Goal: Task Accomplishment & Management: Use online tool/utility

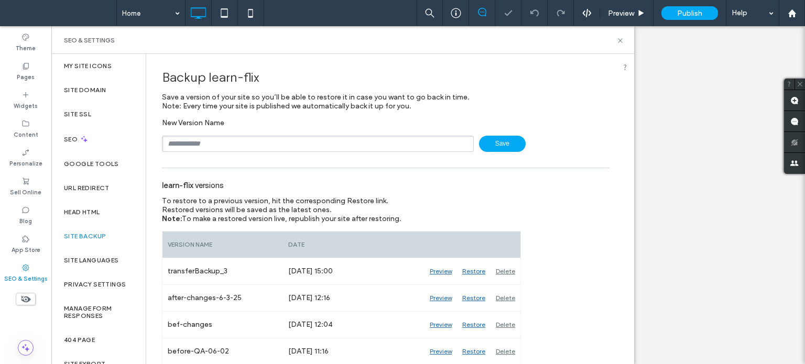
click at [210, 145] on input "text" at bounding box center [318, 144] width 312 height 16
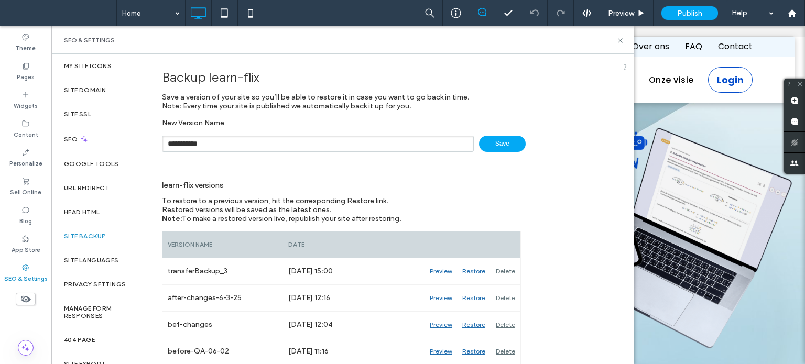
type input "**********"
click at [621, 37] on icon at bounding box center [620, 41] width 8 height 8
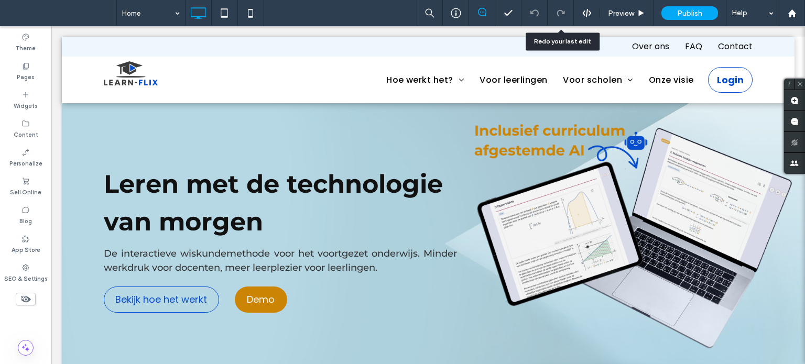
click at [581, 11] on div at bounding box center [587, 12] width 26 height 9
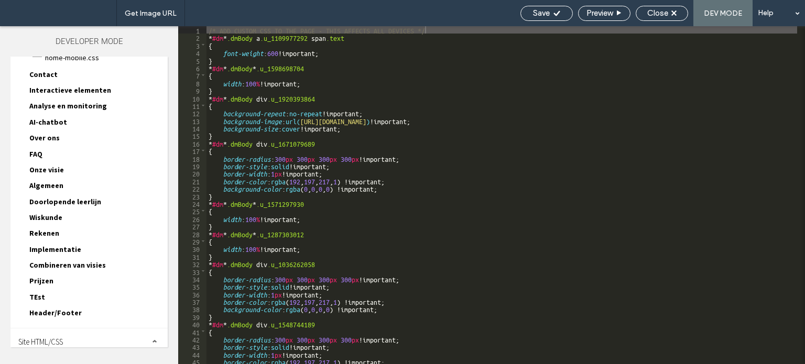
click at [77, 333] on div "Site HTML/CSS" at bounding box center [88, 342] width 157 height 26
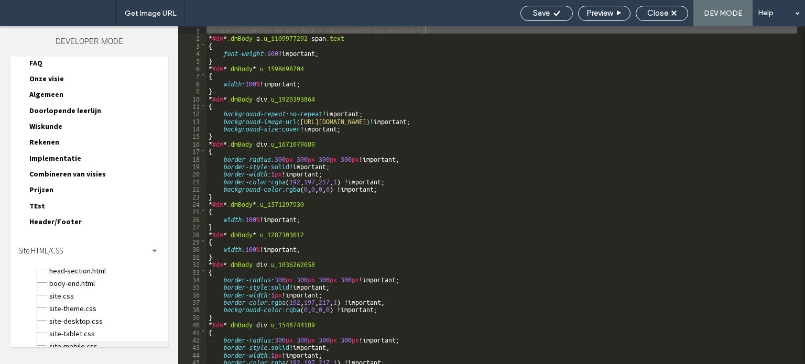
scroll to position [186, 0]
click at [78, 340] on span "site-mobile.css" at bounding box center [108, 345] width 119 height 10
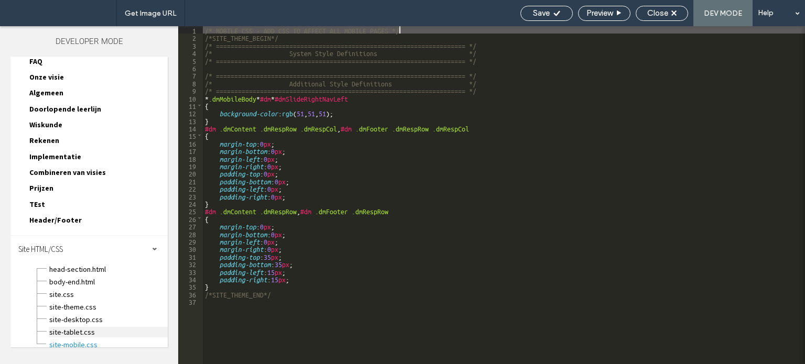
click at [90, 327] on span "site-tablet.css" at bounding box center [108, 332] width 119 height 10
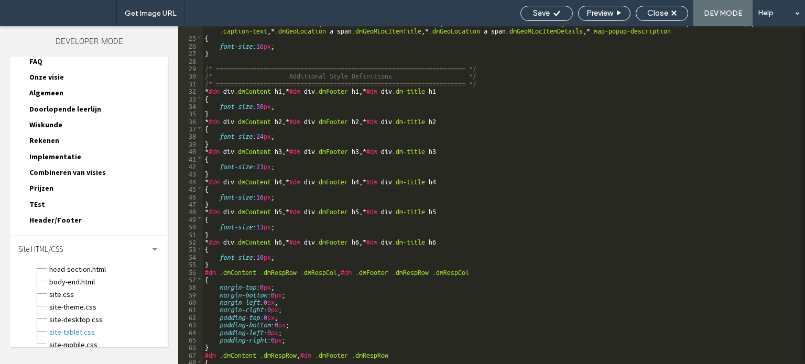
scroll to position [189, 0]
click at [660, 9] on span "Close" at bounding box center [657, 12] width 21 height 9
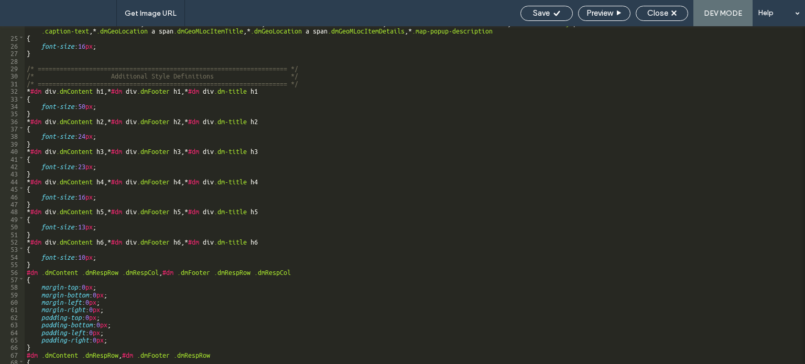
scroll to position [160, 0]
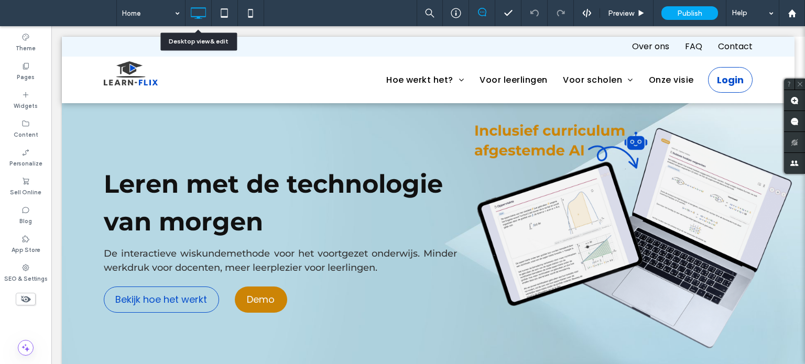
drag, startPoint x: 250, startPoint y: 16, endPoint x: 254, endPoint y: 23, distance: 7.6
click at [250, 16] on use at bounding box center [250, 13] width 5 height 8
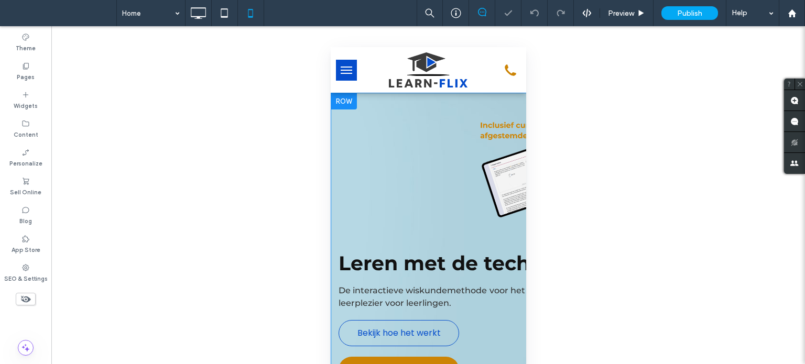
scroll to position [0, 0]
click at [350, 100] on div at bounding box center [343, 101] width 26 height 17
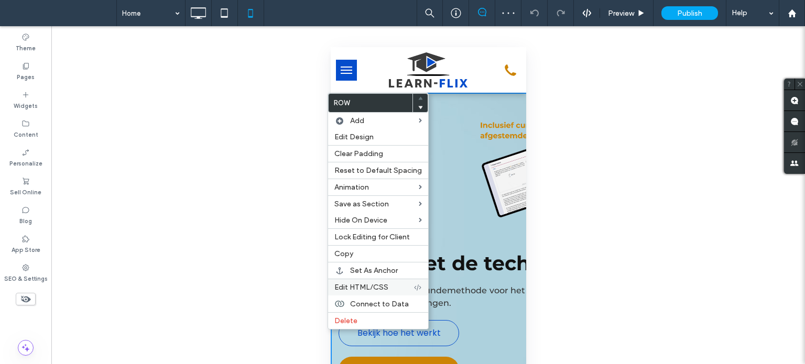
click at [377, 287] on span "Edit HTML/CSS" at bounding box center [361, 287] width 54 height 9
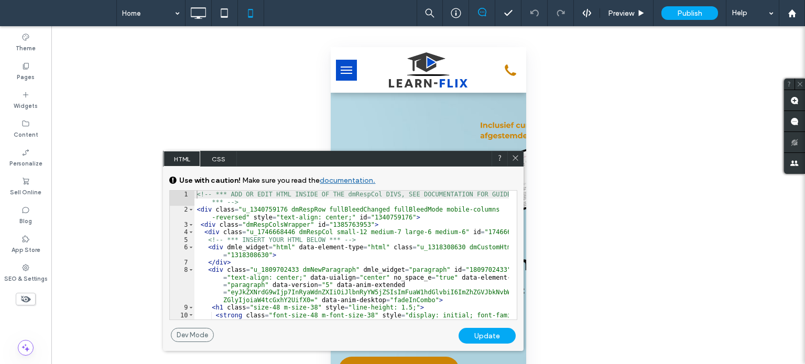
click at [222, 151] on span "CSS" at bounding box center [218, 159] width 37 height 16
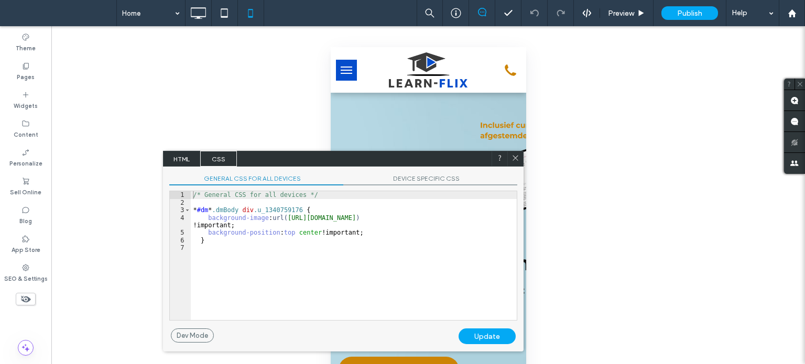
click at [416, 172] on div "GENERAL CSS FOR ALL DEVICES DEVICE SPECIFIC CSS Use with caution! Make sure you…" at bounding box center [343, 248] width 361 height 162
click at [418, 182] on span "DEVICE SPECIFIC CSS" at bounding box center [430, 180] width 174 height 11
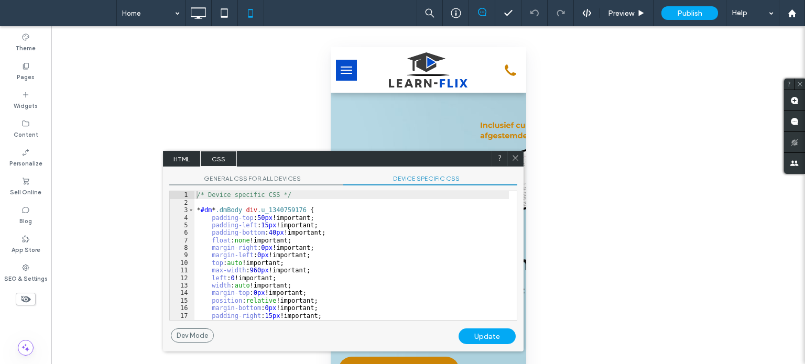
click at [375, 276] on div "/* Device specific CSS */ * #dm * .dmBody div .u_1340759176 { padding-top : 50 …" at bounding box center [351, 263] width 315 height 144
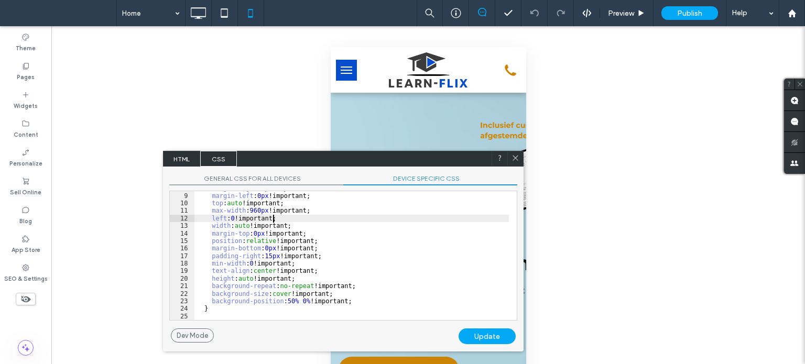
scroll to position [59, 0]
click at [512, 159] on icon at bounding box center [516, 158] width 8 height 8
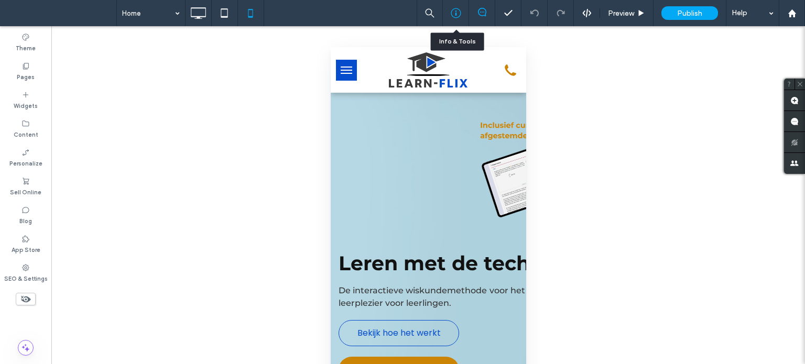
click at [462, 14] on div at bounding box center [456, 13] width 26 height 10
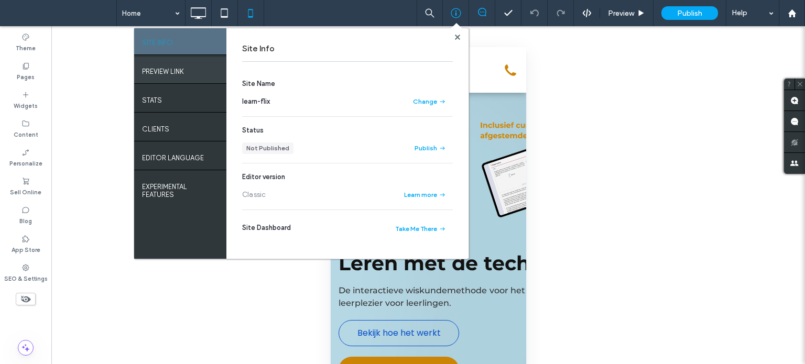
click at [166, 67] on label "PREVIEW LINK" at bounding box center [163, 68] width 42 height 13
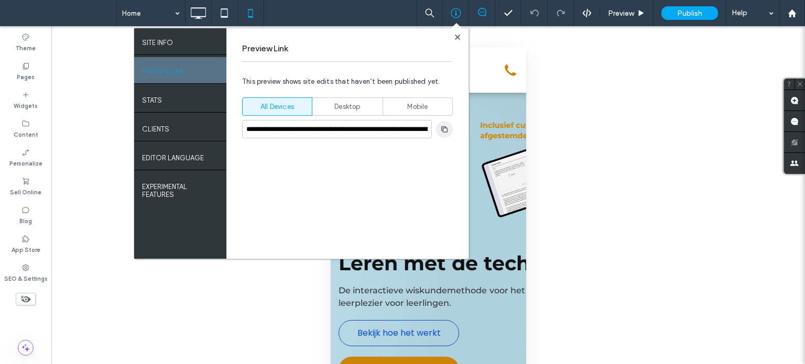
click at [442, 129] on icon "button" at bounding box center [444, 129] width 8 height 8
click at [463, 36] on div "**********" at bounding box center [347, 143] width 242 height 231
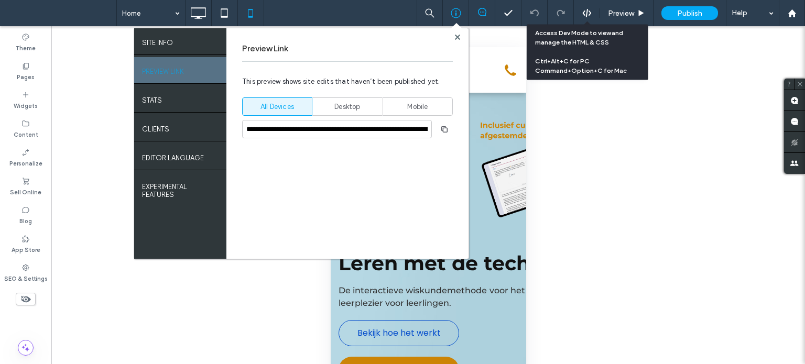
click at [584, 12] on use at bounding box center [586, 13] width 8 height 8
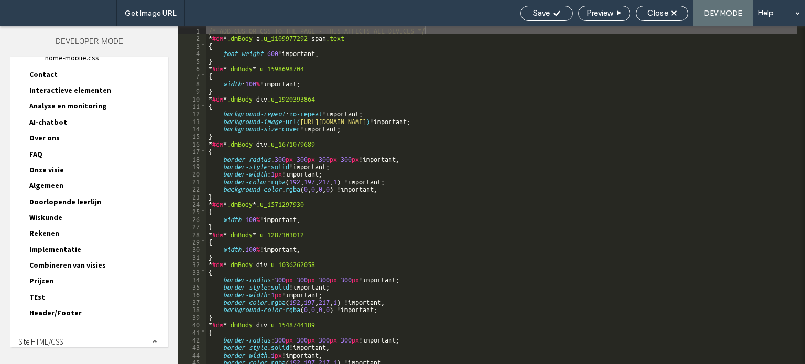
click at [56, 337] on span "Site HTML/CSS" at bounding box center [40, 342] width 45 height 10
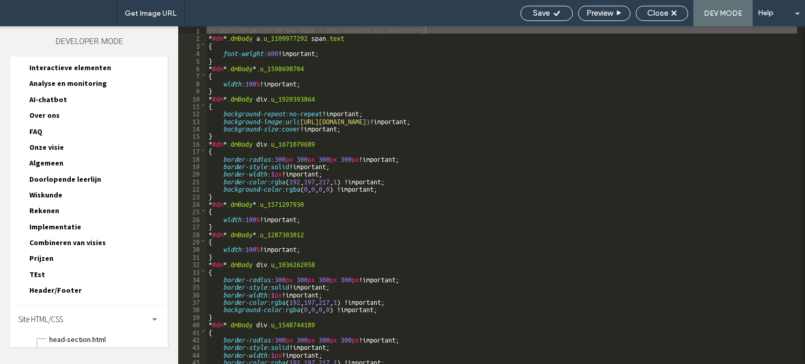
scroll to position [186, 0]
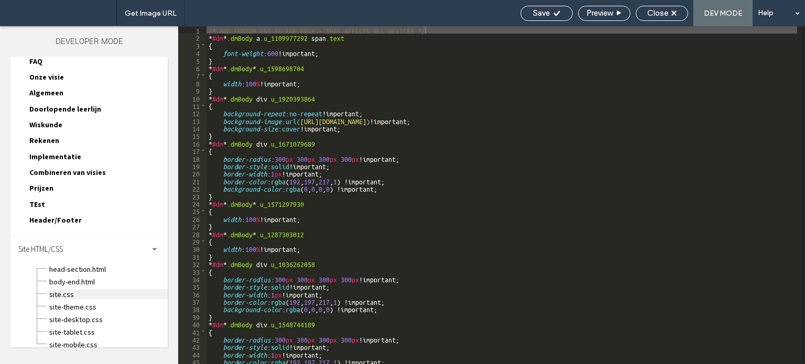
click at [73, 289] on span "site.css" at bounding box center [108, 294] width 119 height 10
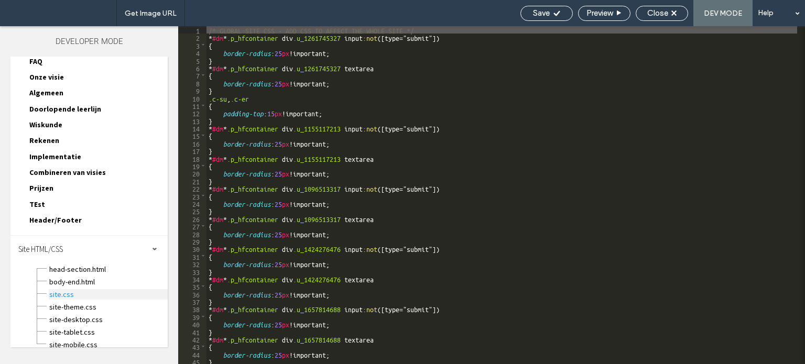
click at [105, 289] on span "site.css" at bounding box center [108, 294] width 119 height 10
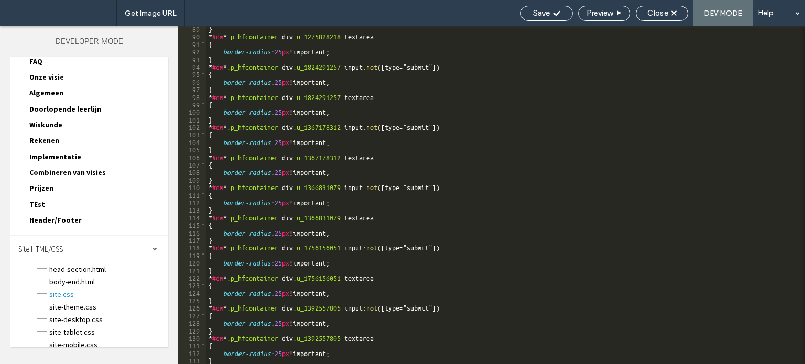
scroll to position [665, 0]
click at [102, 302] on span "site-theme.css" at bounding box center [108, 307] width 119 height 10
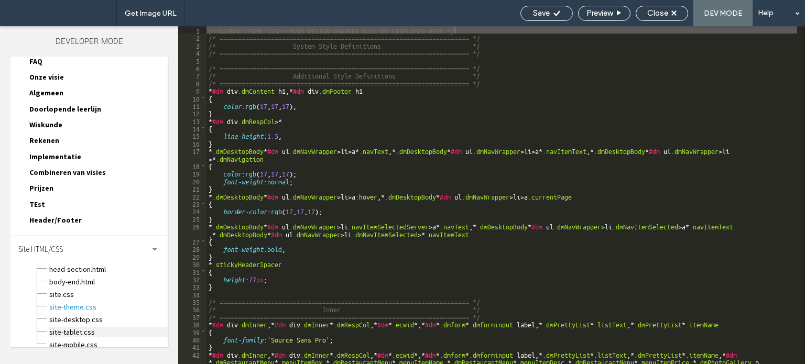
click at [89, 327] on span "site-tablet.css" at bounding box center [108, 332] width 119 height 10
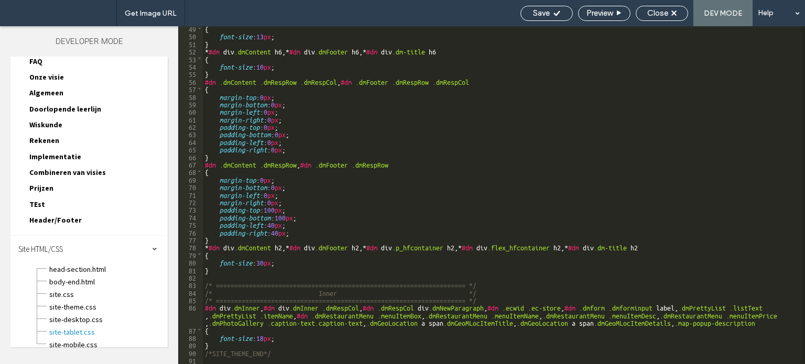
scroll to position [378, 0]
click at [87, 340] on span "site-mobile.css" at bounding box center [108, 345] width 119 height 10
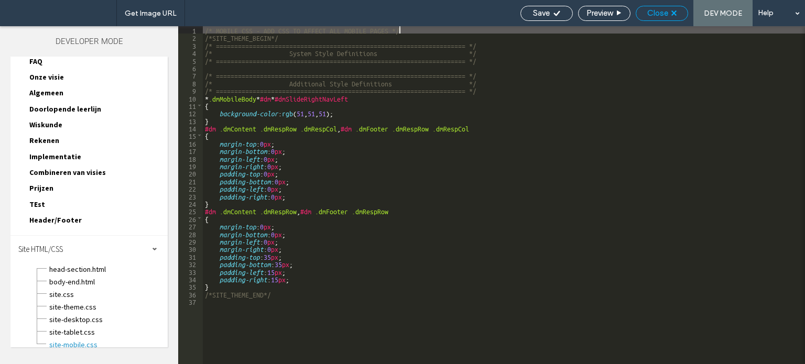
click at [665, 7] on div "Close" at bounding box center [662, 13] width 52 height 15
click at [670, 20] on div "Close" at bounding box center [662, 13] width 52 height 15
click at [660, 12] on span "Close" at bounding box center [657, 12] width 21 height 9
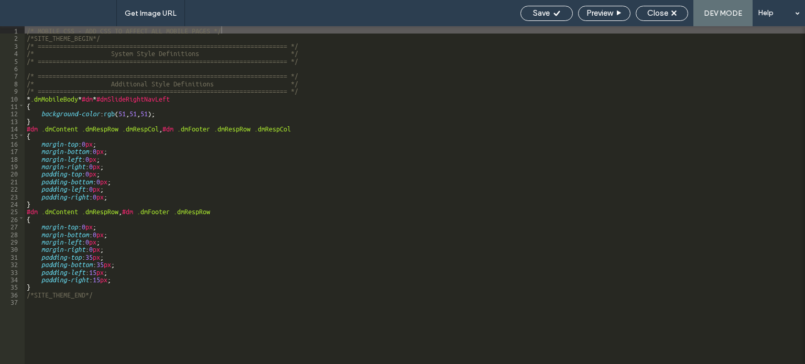
scroll to position [160, 0]
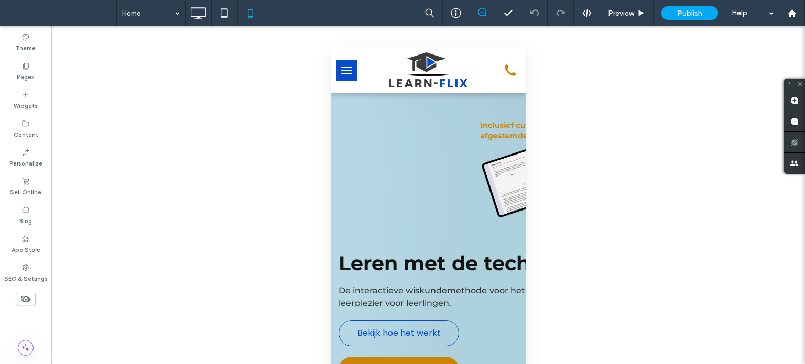
click at [26, 299] on use at bounding box center [26, 299] width 10 height 7
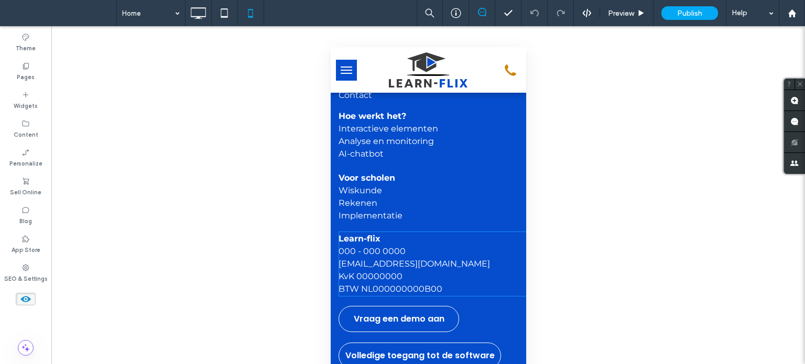
scroll to position [69, 0]
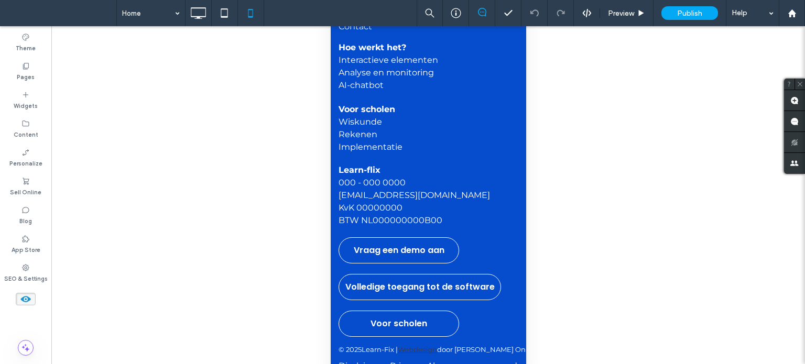
click at [30, 299] on use at bounding box center [25, 299] width 10 height 6
click at [34, 44] on label "Theme" at bounding box center [26, 47] width 20 height 12
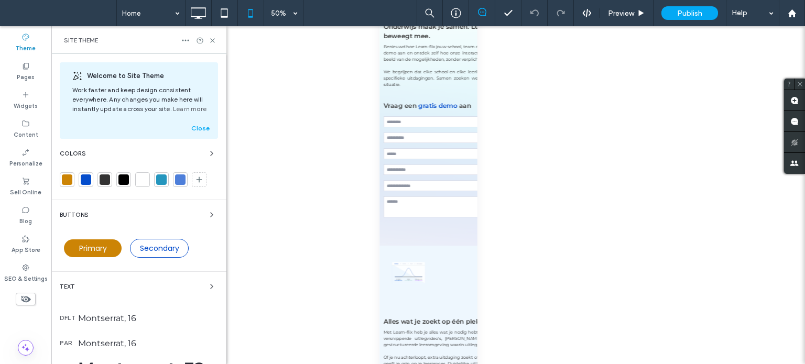
scroll to position [269, 0]
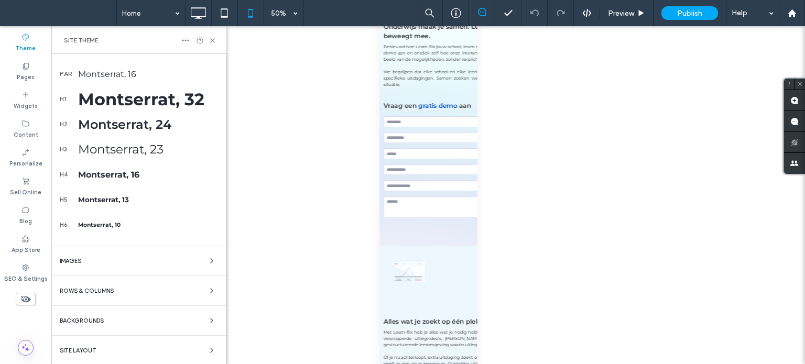
drag, startPoint x: 84, startPoint y: 345, endPoint x: 104, endPoint y: 335, distance: 22.3
click at [84, 345] on div "Site Layout" at bounding box center [139, 350] width 158 height 13
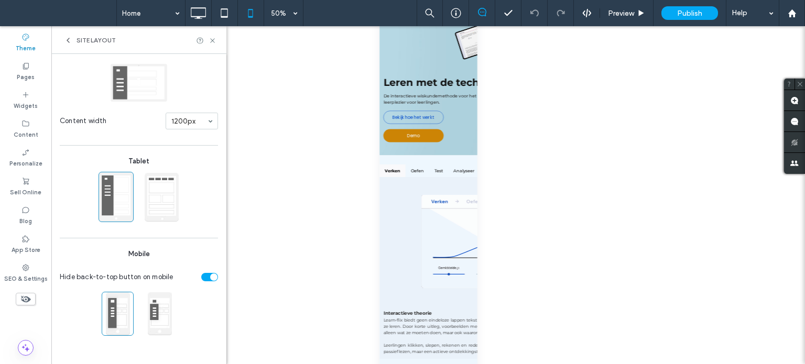
scroll to position [0, 0]
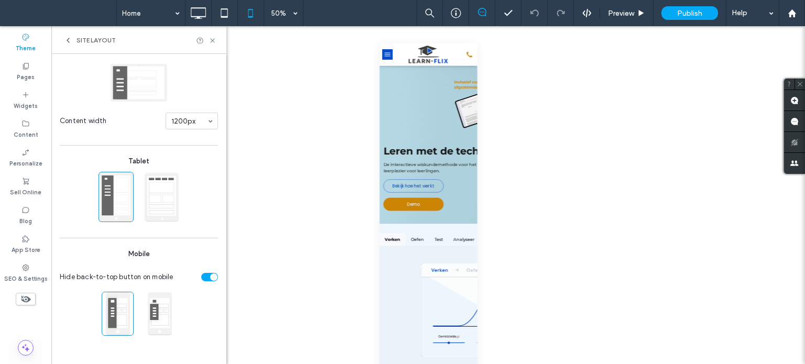
click at [398, 66] on span "menu" at bounding box center [395, 66] width 12 height 1
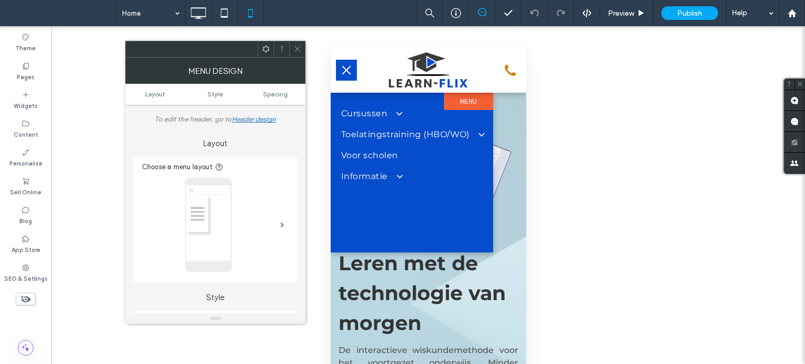
click at [342, 69] on button "menu" at bounding box center [345, 70] width 21 height 21
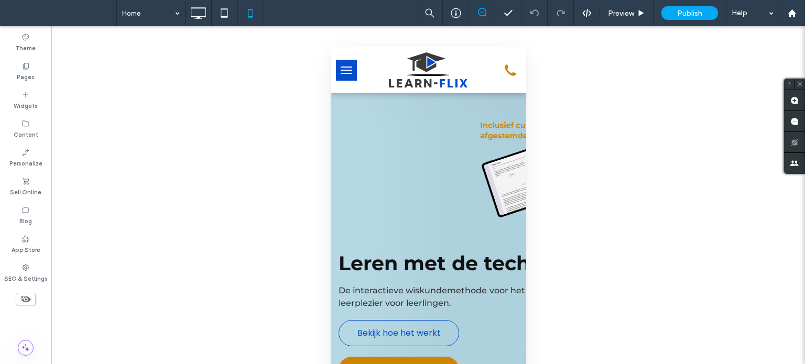
click at [355, 72] on button "menu" at bounding box center [345, 70] width 21 height 21
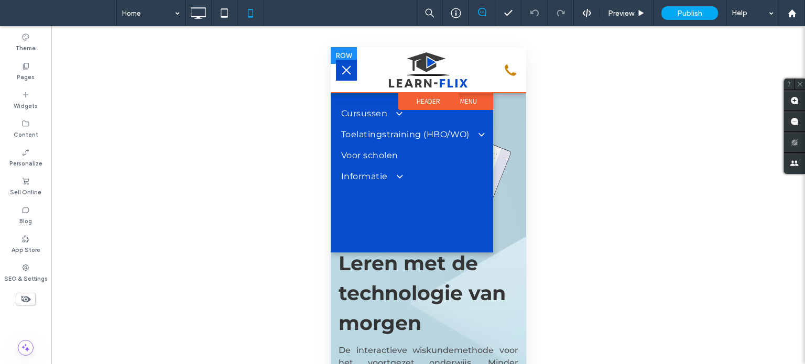
click at [351, 72] on button "menu" at bounding box center [345, 70] width 21 height 21
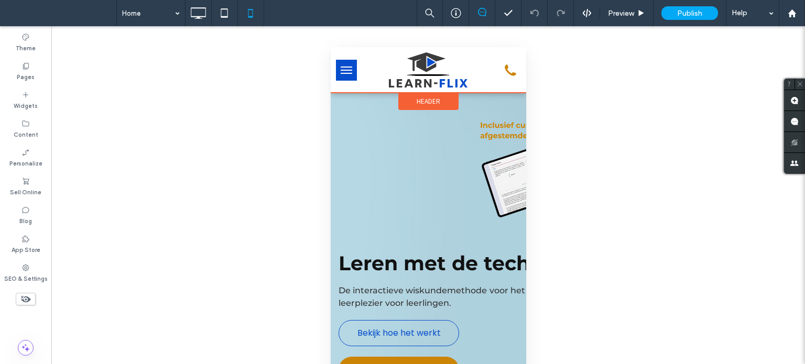
click at [435, 103] on span "Header" at bounding box center [428, 101] width 24 height 9
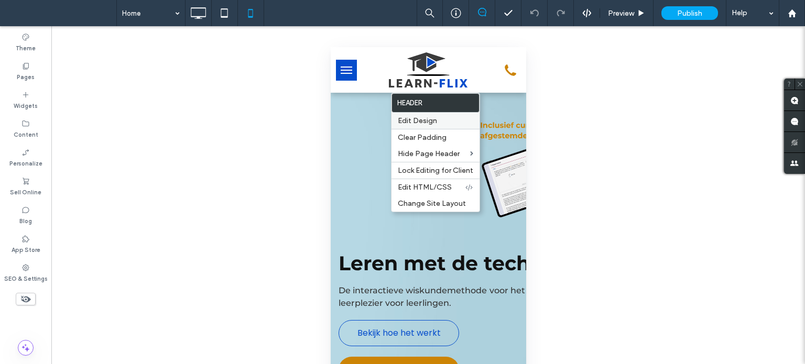
click at [426, 125] on span "Edit Design" at bounding box center [417, 120] width 39 height 9
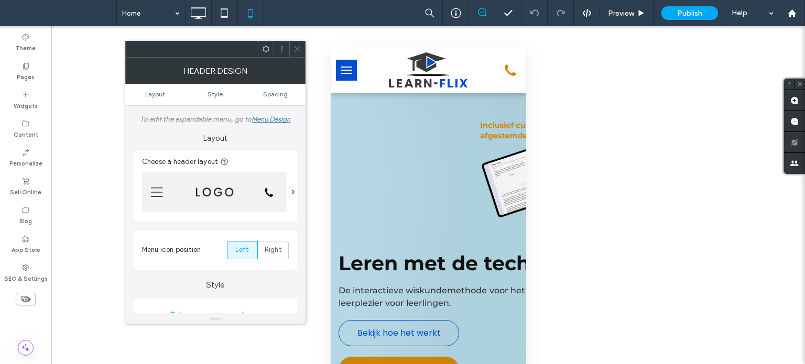
click at [346, 70] on span "menu" at bounding box center [346, 70] width 12 height 1
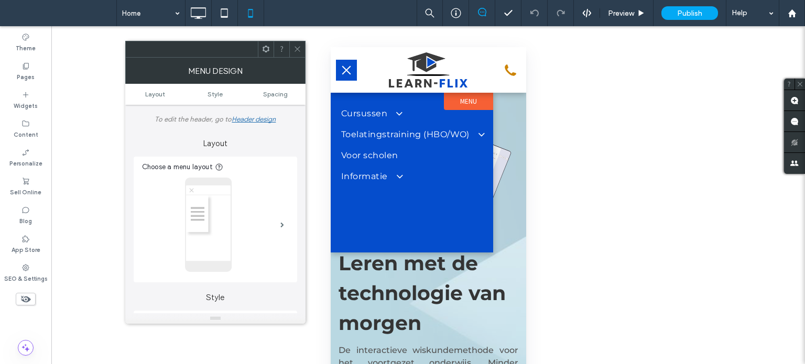
drag, startPoint x: 348, startPoint y: 71, endPoint x: 645, endPoint y: 117, distance: 301.3
click at [348, 71] on span "menu" at bounding box center [346, 70] width 9 height 9
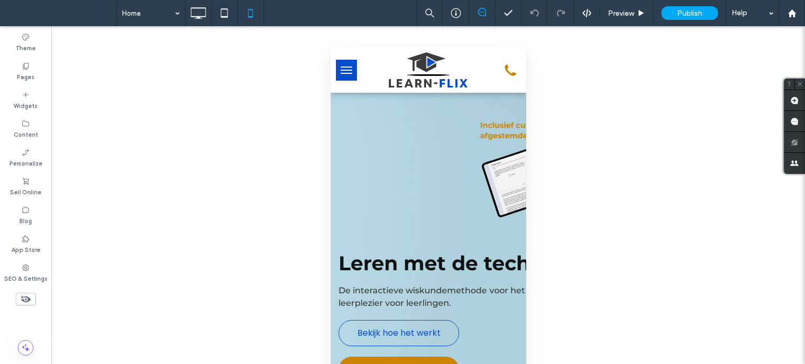
click at [351, 71] on button "menu" at bounding box center [345, 70] width 21 height 21
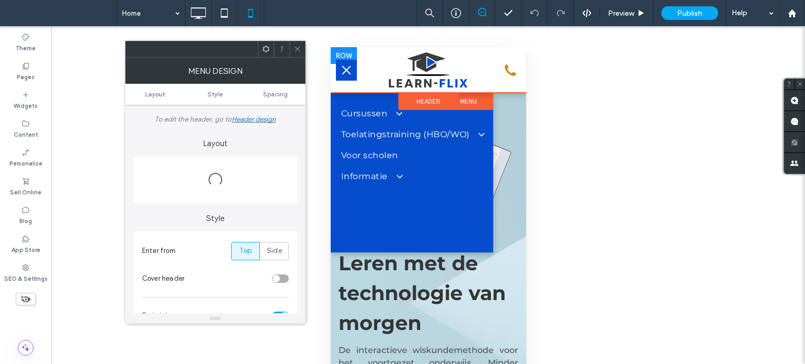
click at [356, 76] on div at bounding box center [346, 69] width 32 height 35
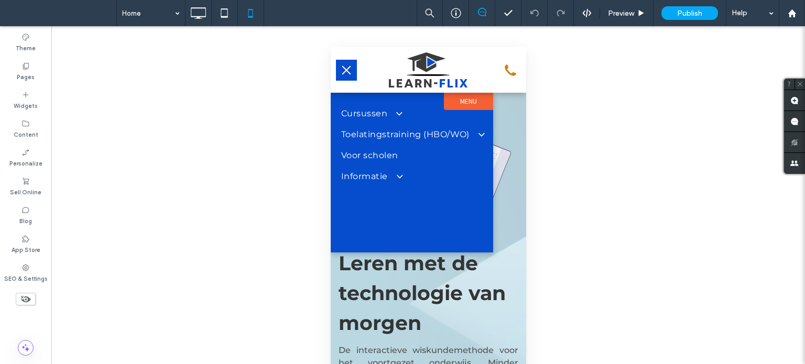
click at [348, 70] on button "menu" at bounding box center [345, 70] width 21 height 21
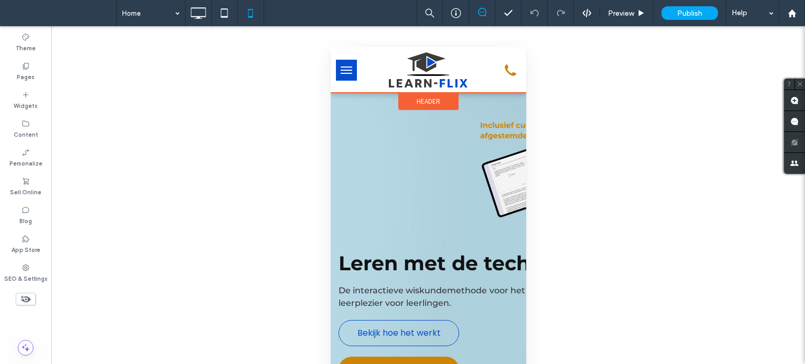
click at [421, 101] on span "Header" at bounding box center [428, 101] width 24 height 9
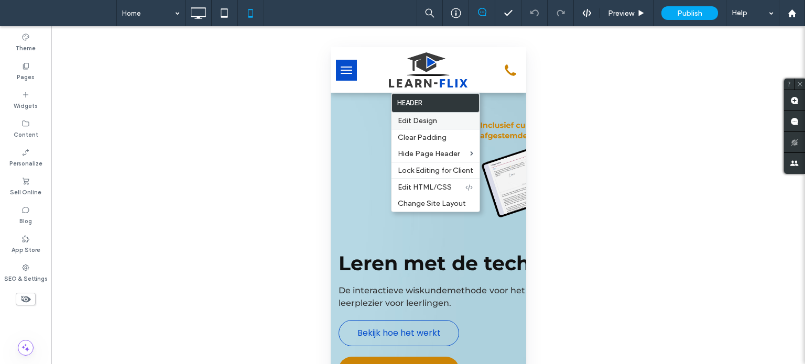
click at [424, 121] on span "Edit Design" at bounding box center [417, 120] width 39 height 9
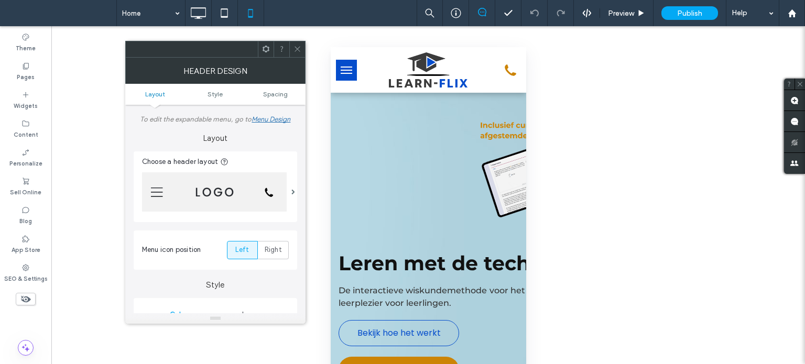
scroll to position [210, 0]
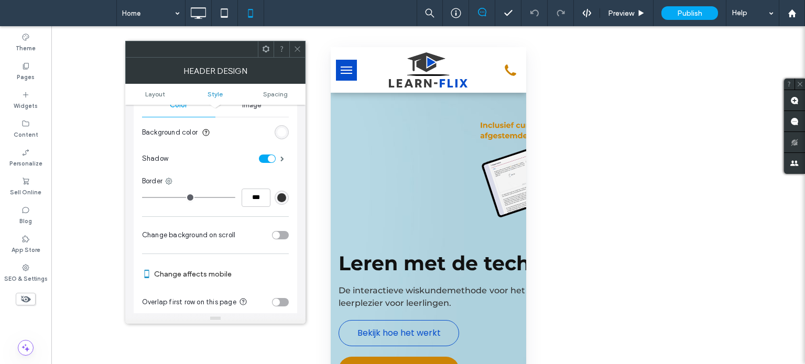
click at [298, 52] on icon at bounding box center [298, 49] width 8 height 8
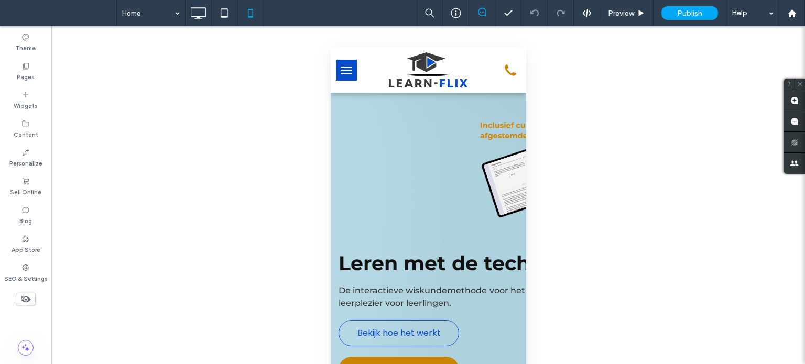
click at [345, 64] on button "menu" at bounding box center [345, 70] width 21 height 21
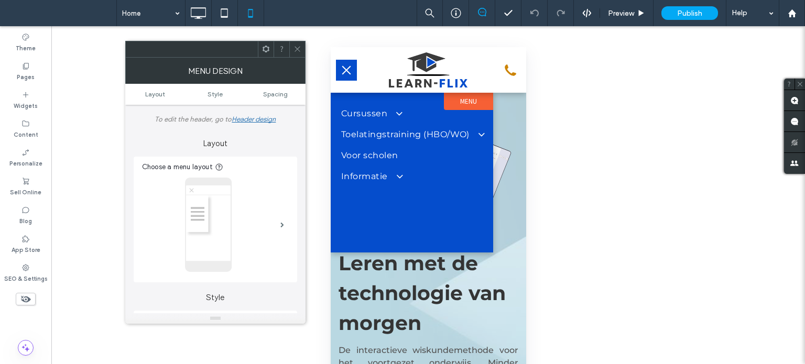
click at [349, 68] on button "menu" at bounding box center [345, 70] width 21 height 21
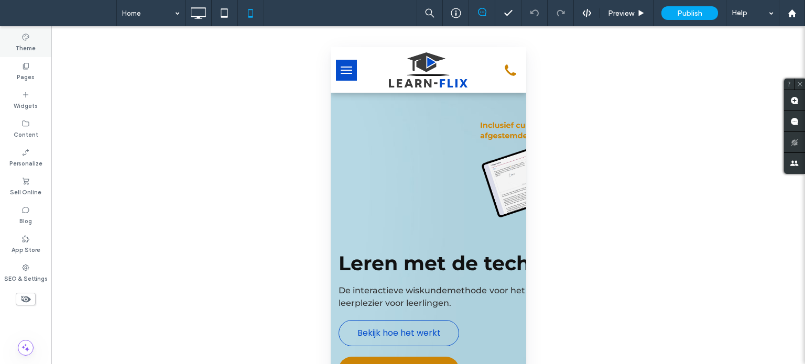
click at [43, 50] on div "Theme" at bounding box center [25, 42] width 51 height 29
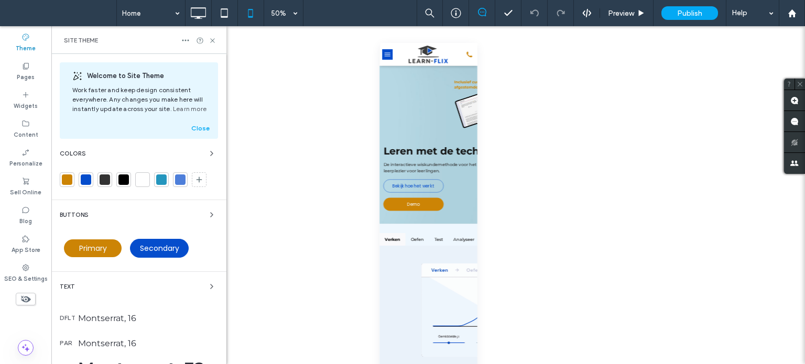
scroll to position [269, 0]
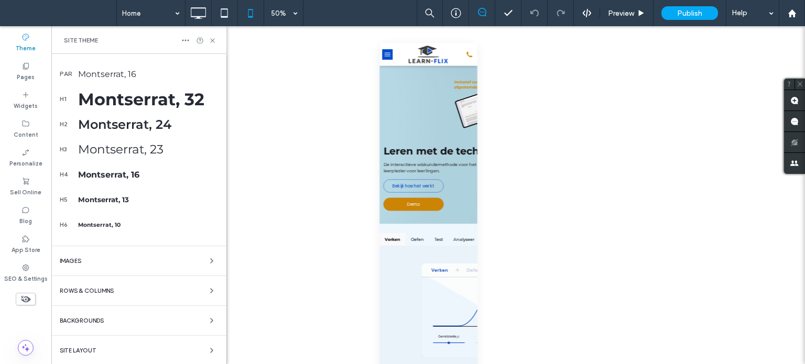
click at [105, 353] on div "Site Layout" at bounding box center [139, 350] width 158 height 13
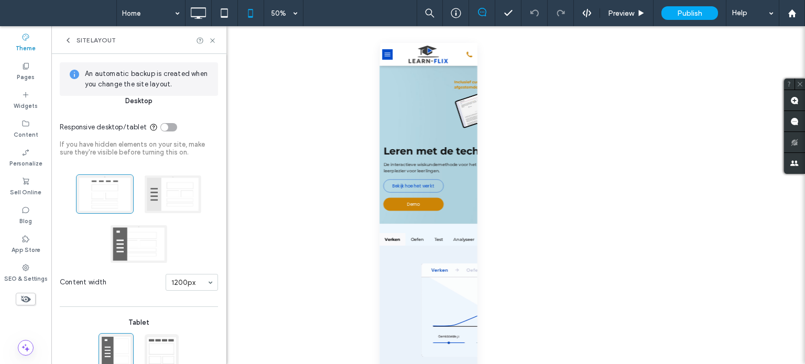
scroll to position [161, 0]
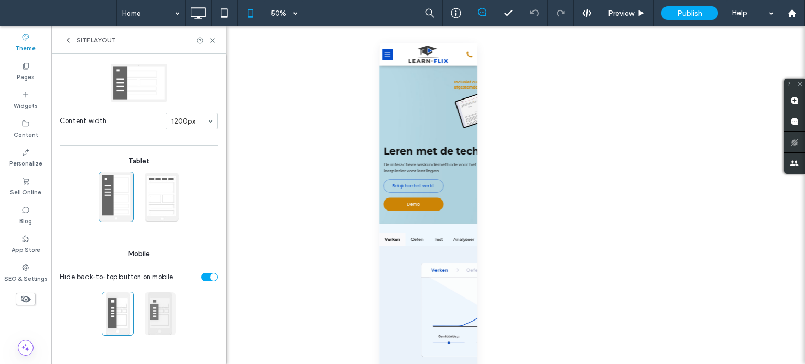
click at [159, 312] on span at bounding box center [160, 314] width 32 height 44
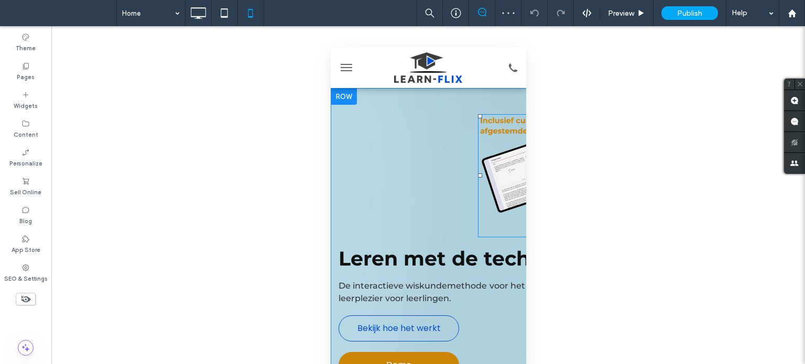
scroll to position [0, 0]
click at [346, 71] on span "menu" at bounding box center [346, 70] width 12 height 1
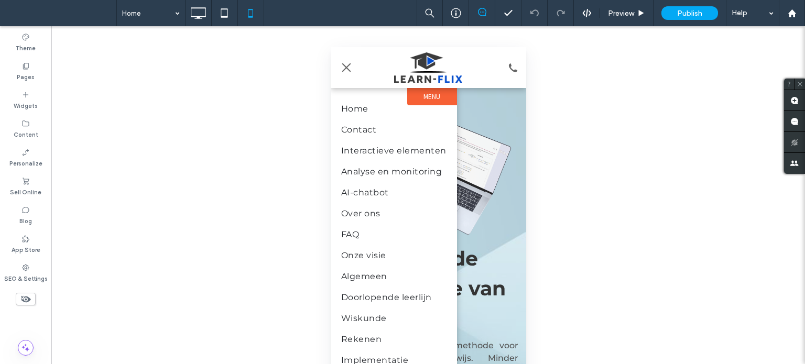
click at [346, 71] on button "menu" at bounding box center [345, 67] width 21 height 21
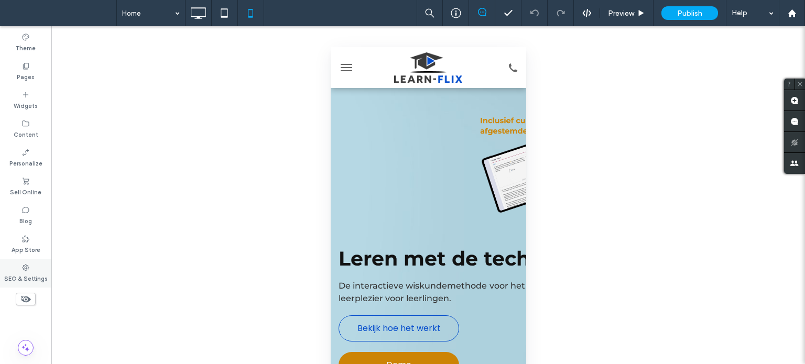
click at [29, 271] on icon at bounding box center [25, 268] width 8 height 8
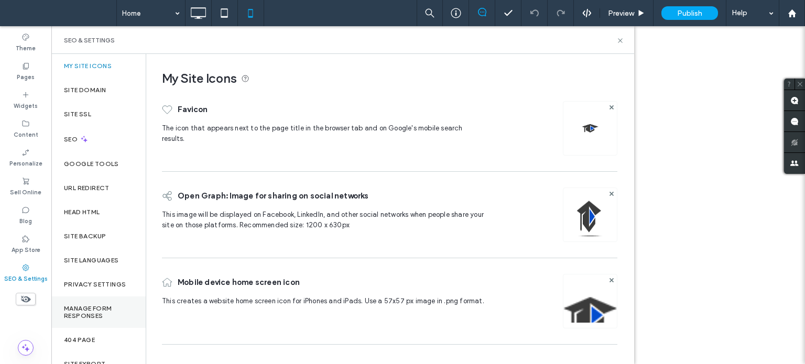
scroll to position [43, 0]
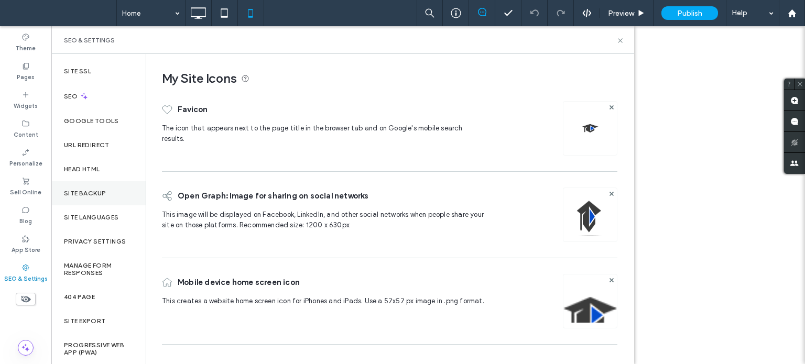
click at [100, 186] on div "Site Backup" at bounding box center [98, 193] width 94 height 24
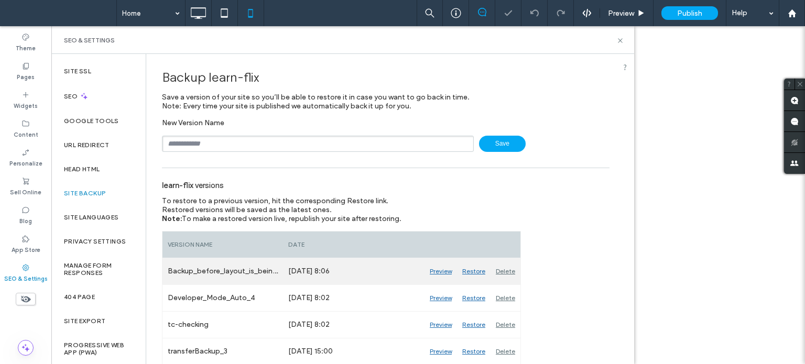
click at [503, 270] on div "Delete" at bounding box center [506, 271] width 30 height 26
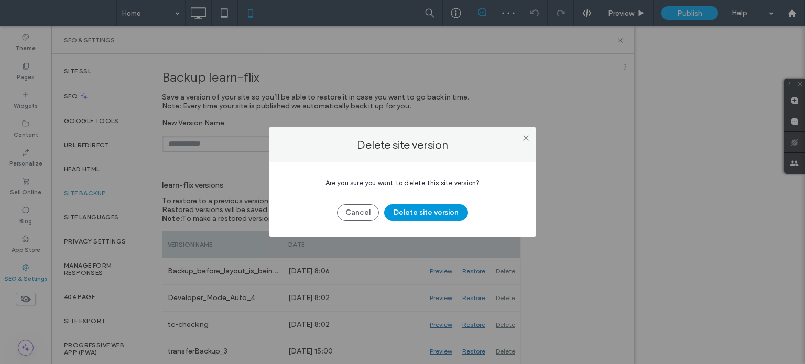
click at [431, 212] on button "Delete site version" at bounding box center [426, 212] width 84 height 17
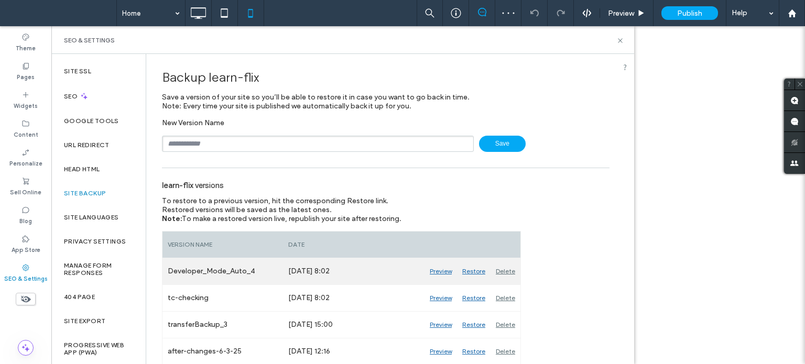
click at [505, 270] on div "Delete" at bounding box center [506, 271] width 30 height 26
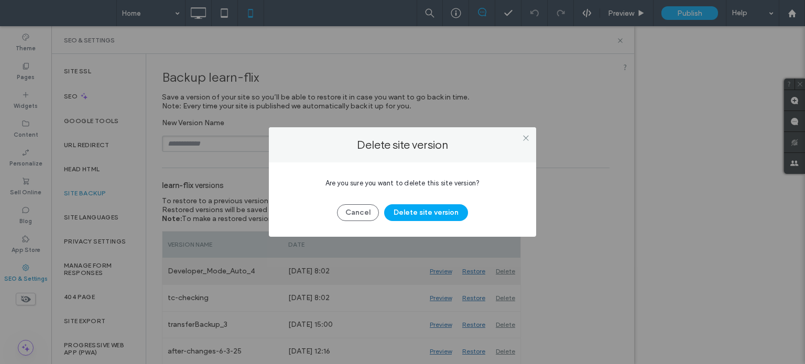
drag, startPoint x: 419, startPoint y: 213, endPoint x: 365, endPoint y: 271, distance: 79.0
click at [420, 213] on button "Delete site version" at bounding box center [426, 212] width 84 height 17
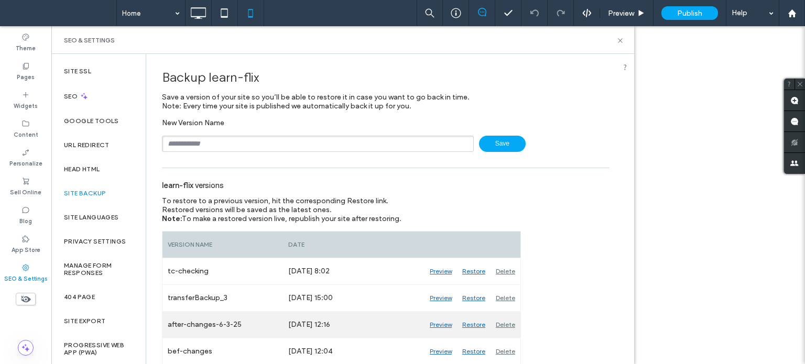
click at [446, 325] on div "Preview" at bounding box center [441, 325] width 32 height 26
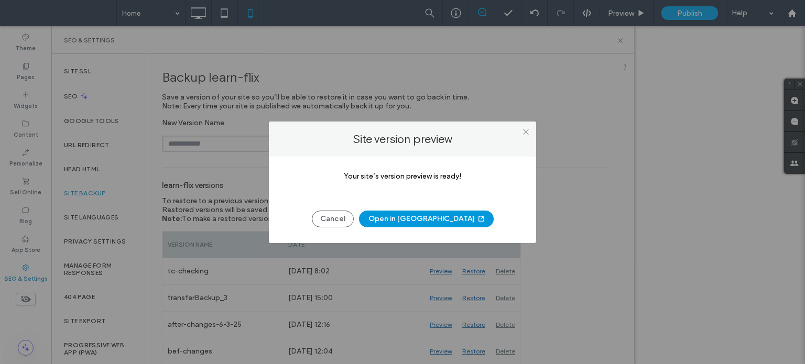
click at [411, 221] on button "Open in [GEOGRAPHIC_DATA]" at bounding box center [426, 219] width 135 height 17
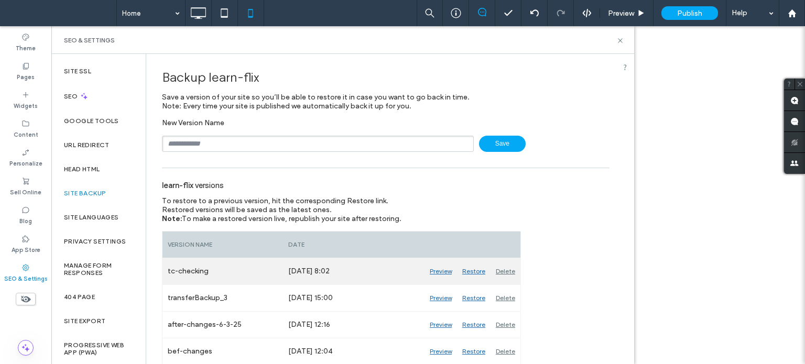
click at [482, 272] on div "Restore" at bounding box center [474, 271] width 34 height 26
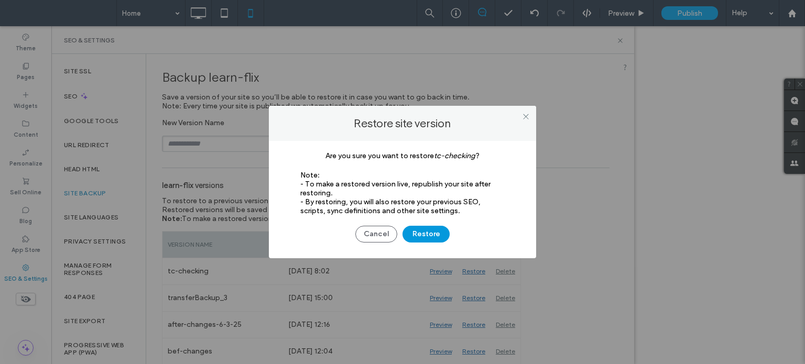
click at [439, 229] on button "Restore" at bounding box center [426, 234] width 47 height 17
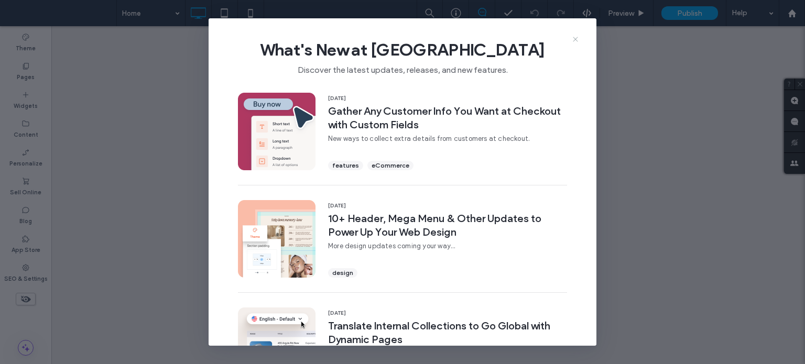
click at [574, 41] on use at bounding box center [575, 39] width 5 height 5
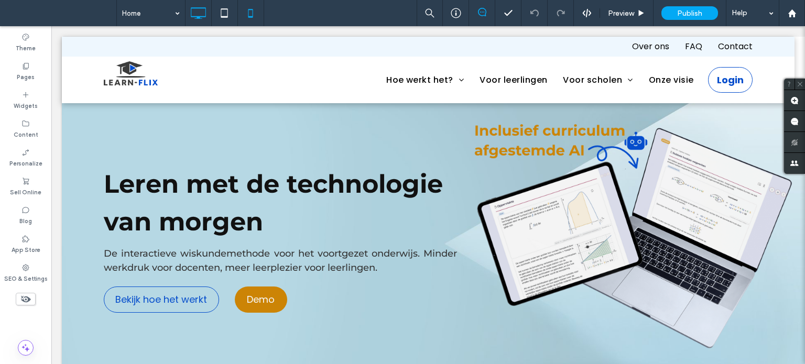
click at [245, 8] on icon at bounding box center [250, 13] width 21 height 21
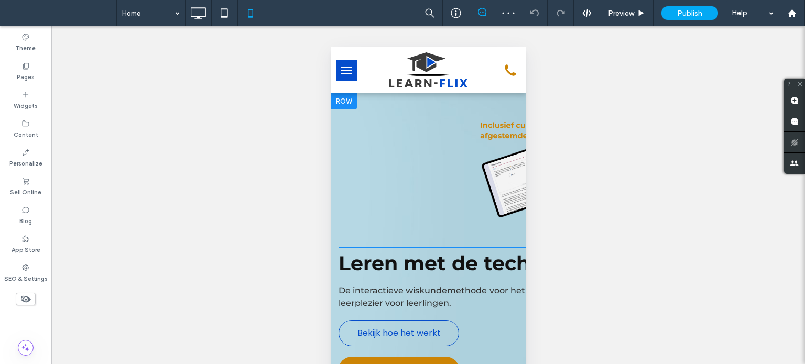
click at [404, 270] on strong "Leren met de technologie van morgen" at bounding box center [538, 263] width 401 height 25
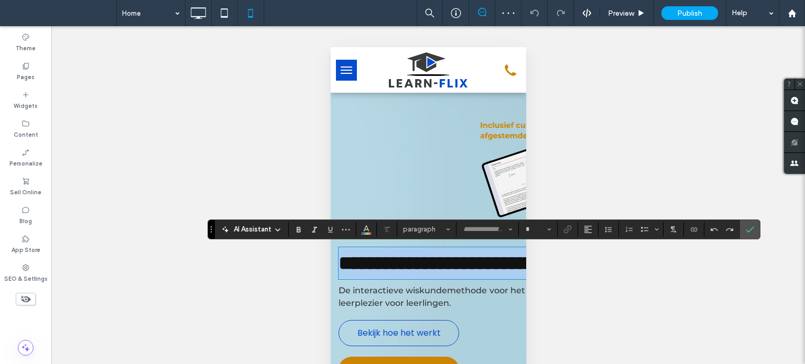
type input "**********"
type input "**"
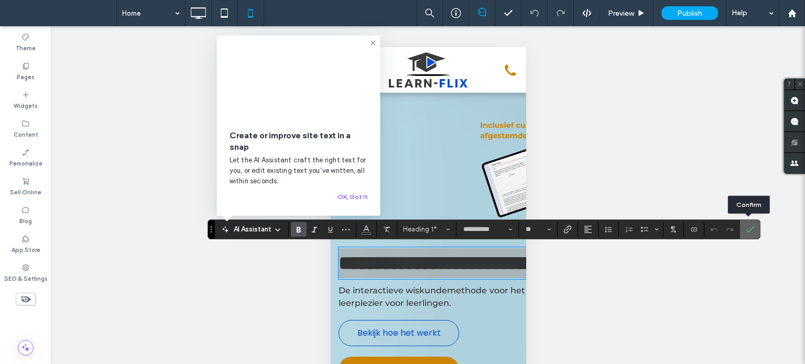
click at [749, 226] on icon "Confirm" at bounding box center [750, 229] width 8 height 8
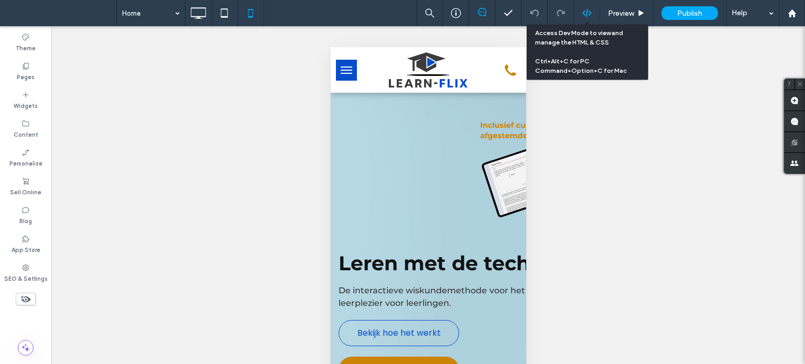
click at [589, 12] on use at bounding box center [586, 13] width 8 height 8
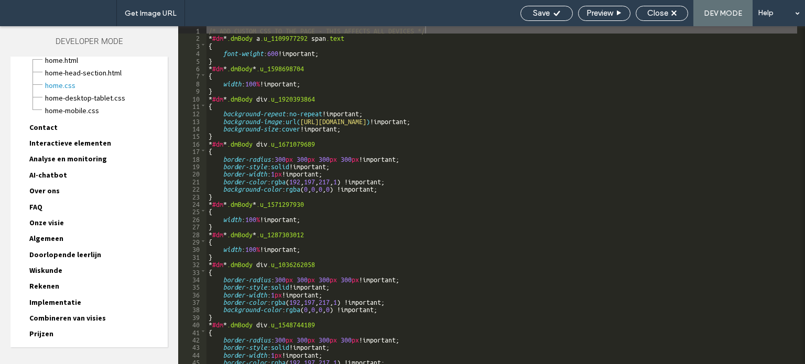
scroll to position [93, 0]
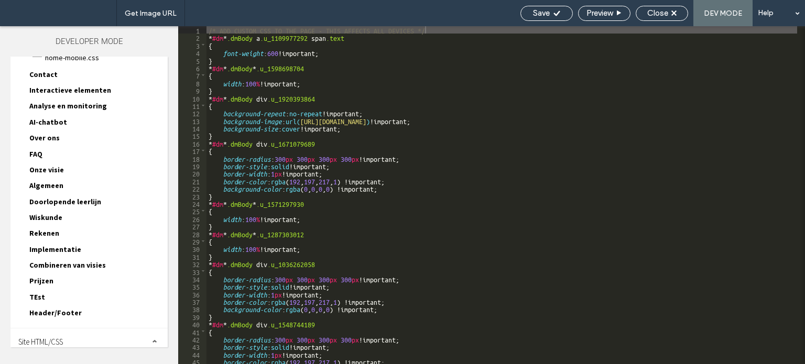
click at [58, 299] on div "TEst TEst.html TEst-head-section.html TEst.css TEst-desktop-tablet.css TEst-mob…" at bounding box center [94, 299] width 147 height 16
click at [57, 308] on span "Header/Footer" at bounding box center [55, 312] width 52 height 9
click at [75, 332] on span "header-footer.css" at bounding box center [106, 337] width 123 height 10
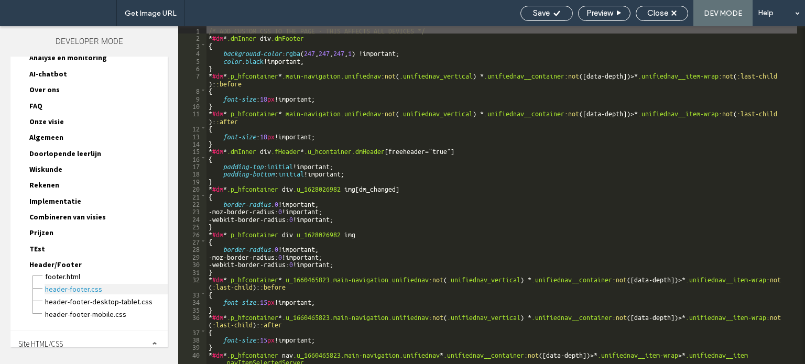
scroll to position [143, 0]
click at [100, 308] on span "header-footer-mobile.css" at bounding box center [106, 313] width 123 height 10
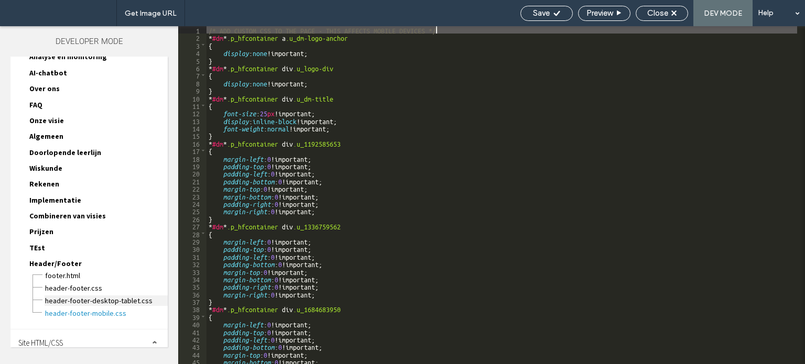
click at [124, 296] on span "header-footer-desktop-tablet.css" at bounding box center [106, 301] width 123 height 10
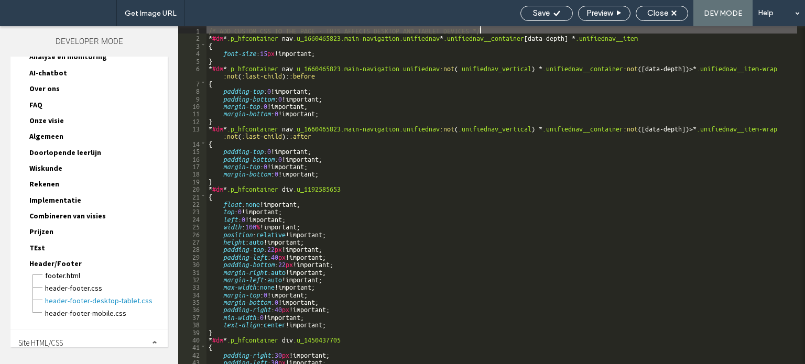
click at [97, 337] on div "Site HTML/CSS" at bounding box center [88, 343] width 157 height 26
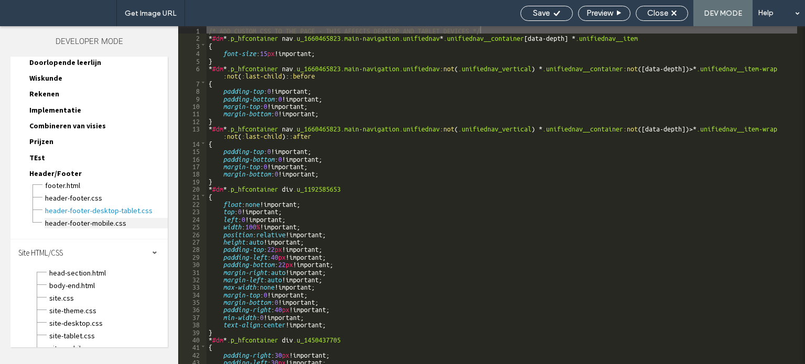
scroll to position [235, 0]
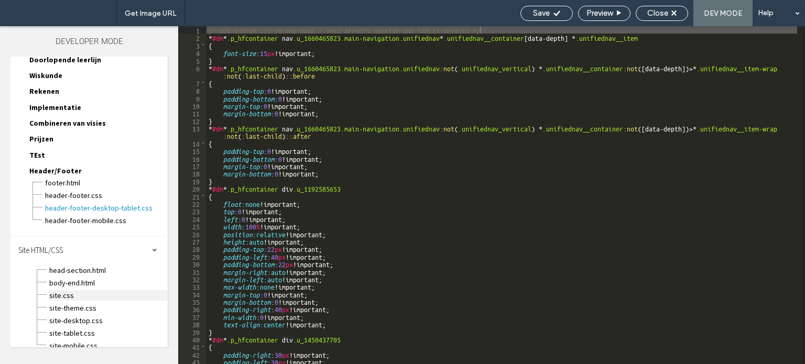
click at [103, 290] on span "site.css" at bounding box center [108, 295] width 119 height 10
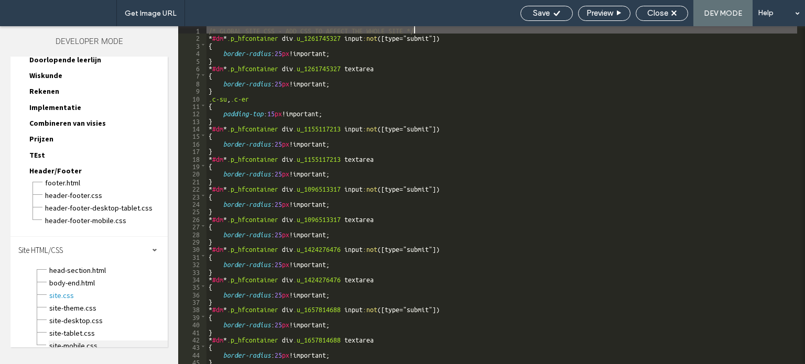
click at [106, 341] on span "site-mobile.css" at bounding box center [108, 346] width 119 height 10
